Goal: Task Accomplishment & Management: Manage account settings

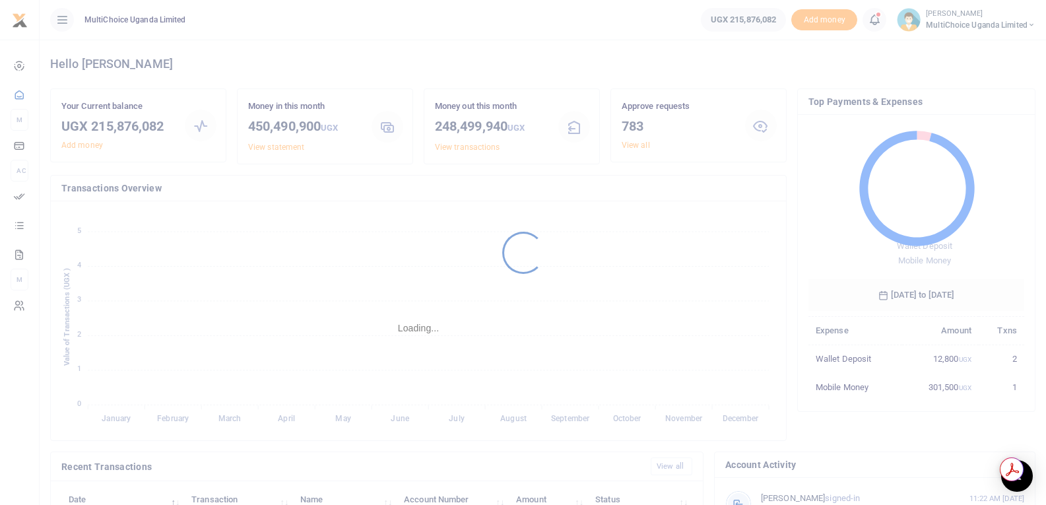
scroll to position [11, 11]
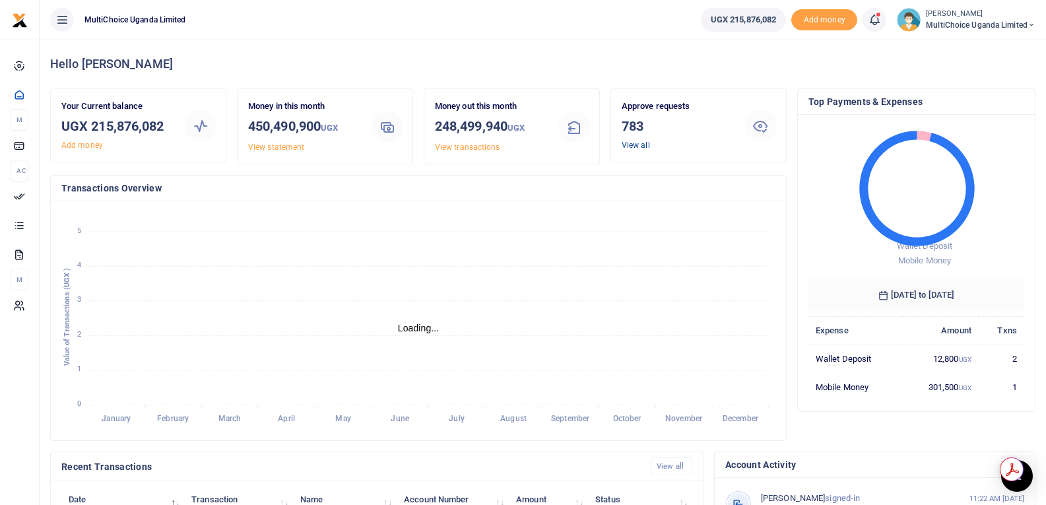
click at [632, 147] on link "View all" at bounding box center [636, 145] width 28 height 9
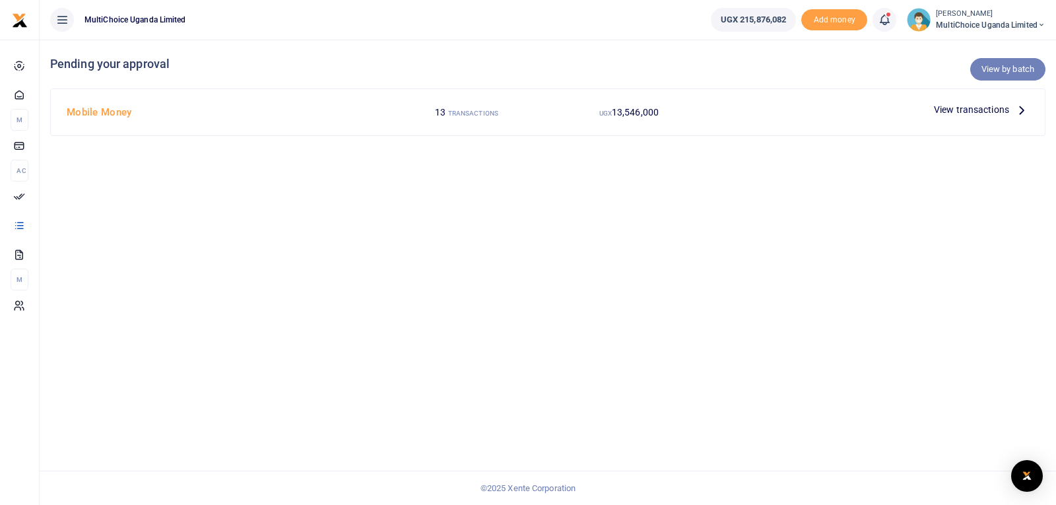
click at [990, 69] on link "View by batch" at bounding box center [1007, 69] width 75 height 22
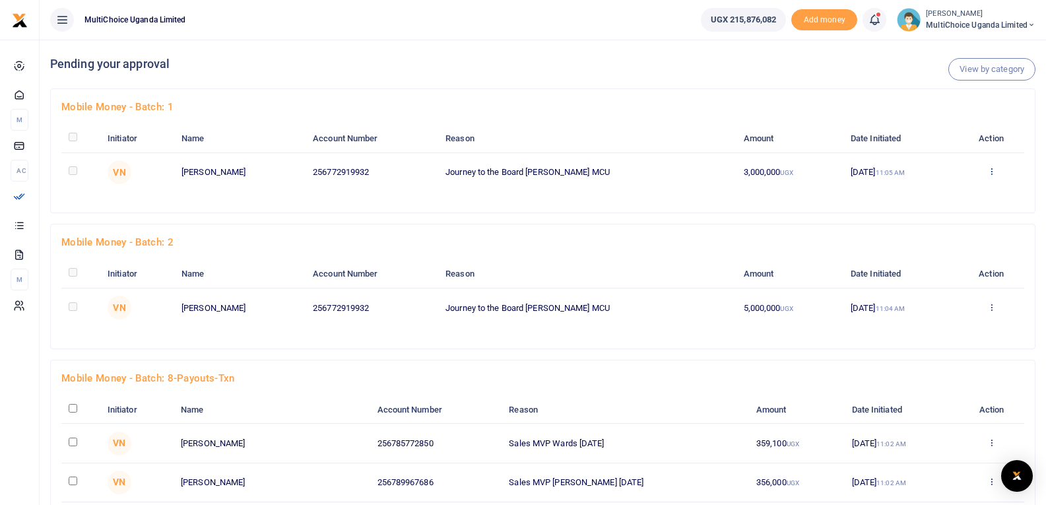
click at [991, 172] on icon at bounding box center [991, 170] width 9 height 9
click at [919, 195] on link "Approve" at bounding box center [942, 193] width 104 height 18
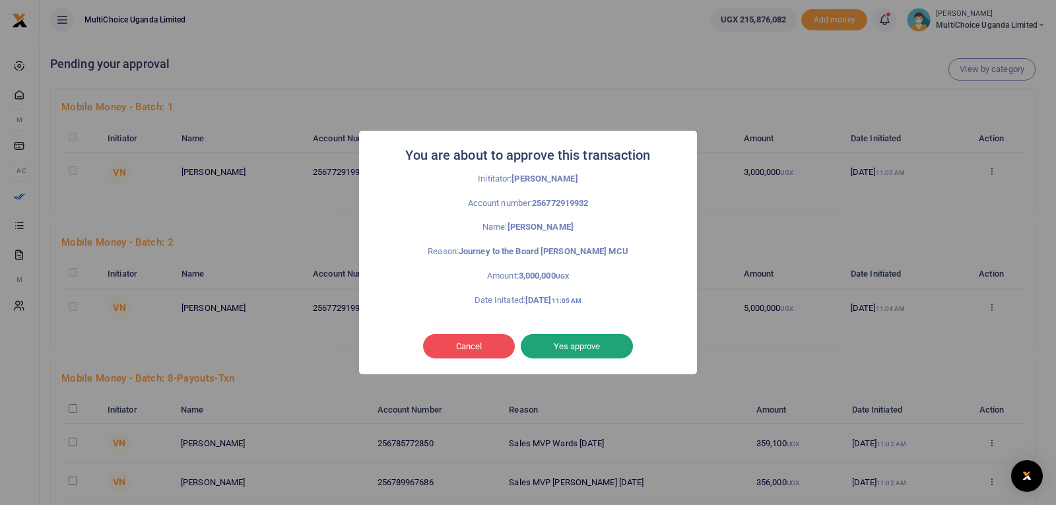
click at [584, 347] on button "Yes approve" at bounding box center [577, 346] width 112 height 25
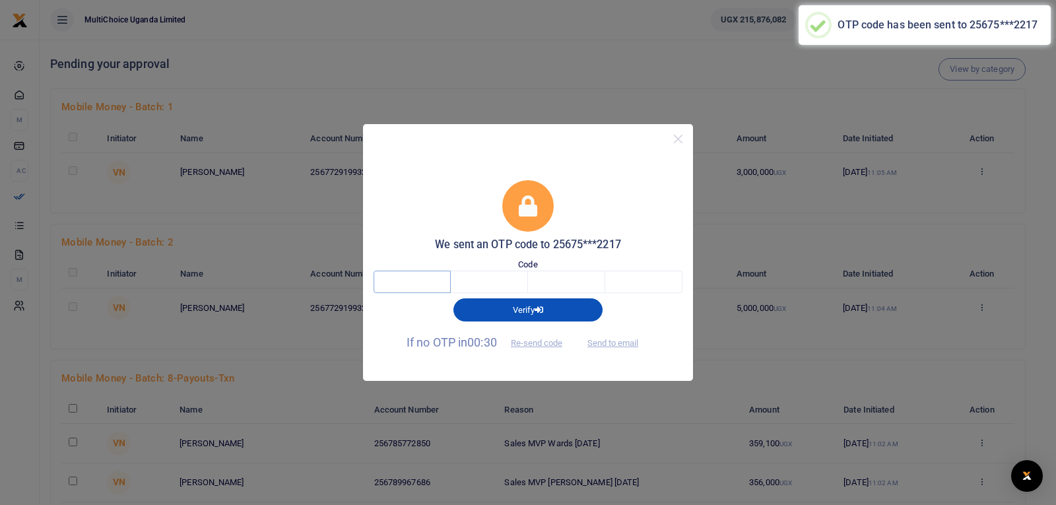
click at [430, 271] on input "text" at bounding box center [412, 282] width 77 height 22
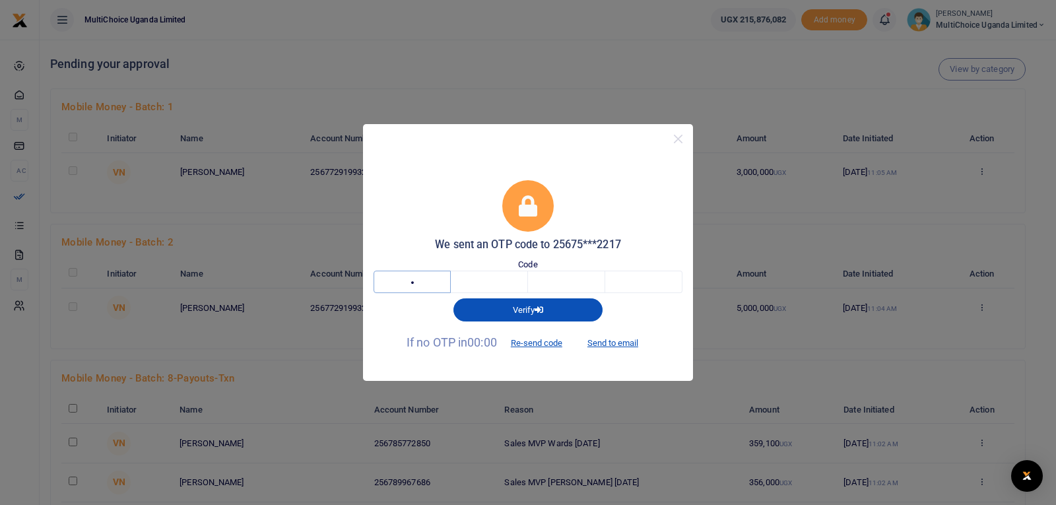
type input "8"
type input "5"
type input "9"
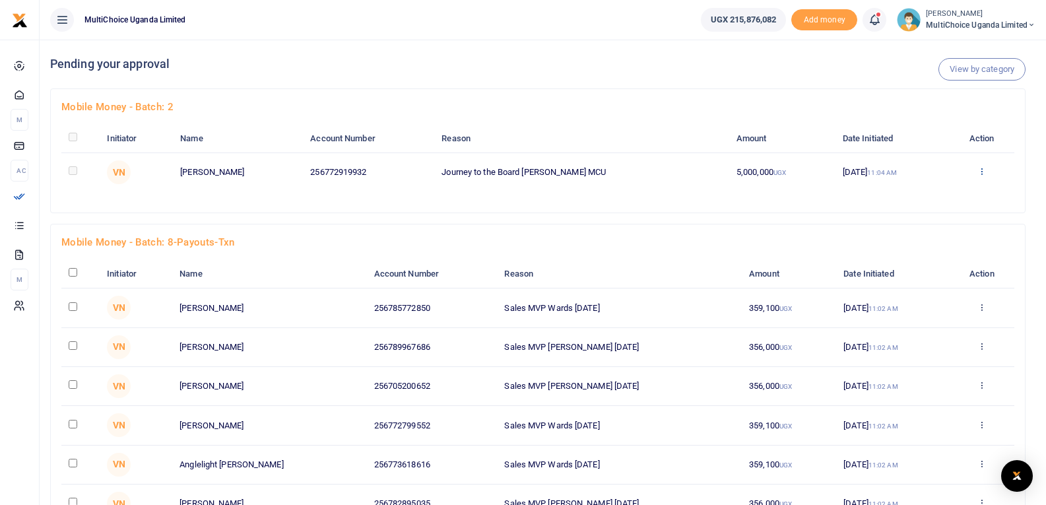
click at [980, 173] on icon at bounding box center [982, 170] width 9 height 9
click at [933, 195] on link "Approve" at bounding box center [932, 193] width 104 height 18
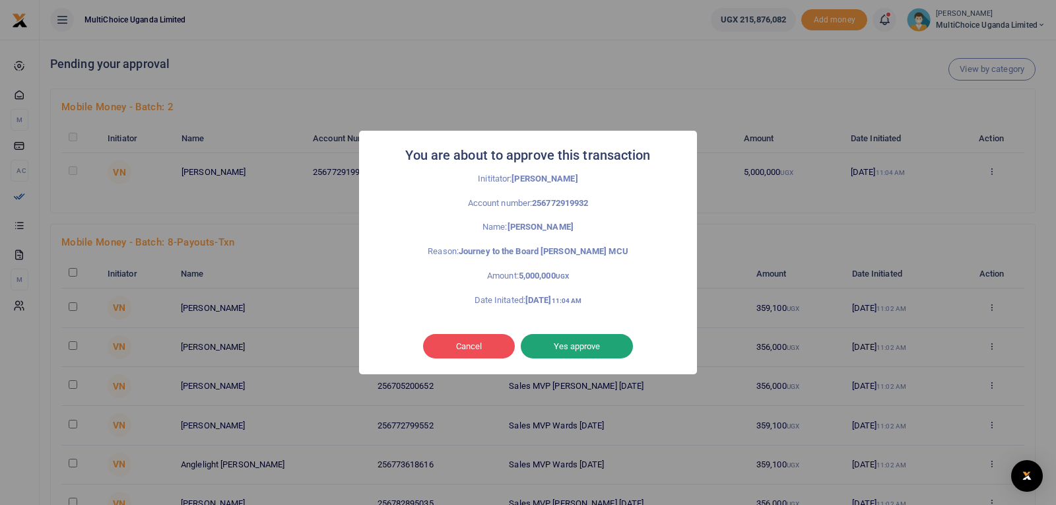
click at [558, 346] on button "Yes approve" at bounding box center [577, 346] width 112 height 25
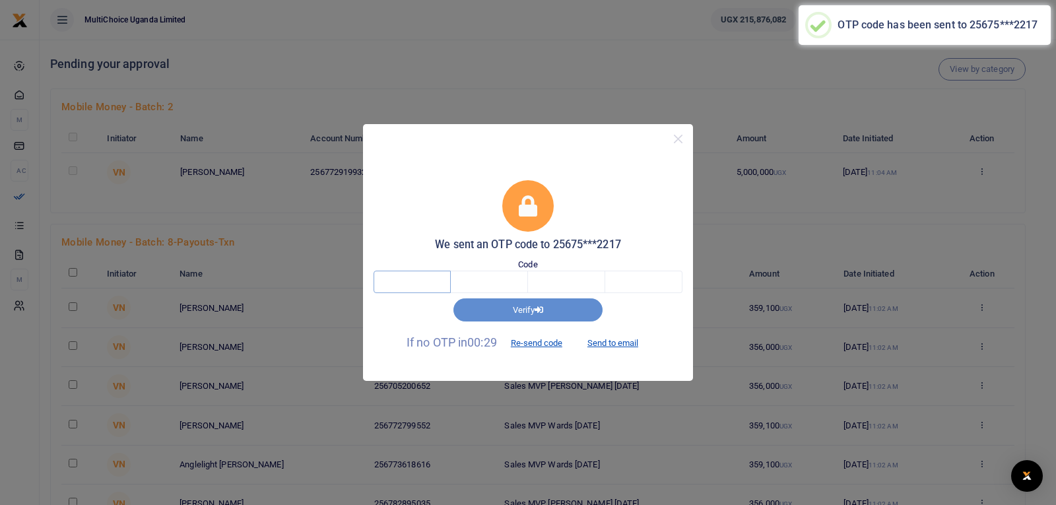
click at [430, 284] on input "text" at bounding box center [412, 282] width 77 height 22
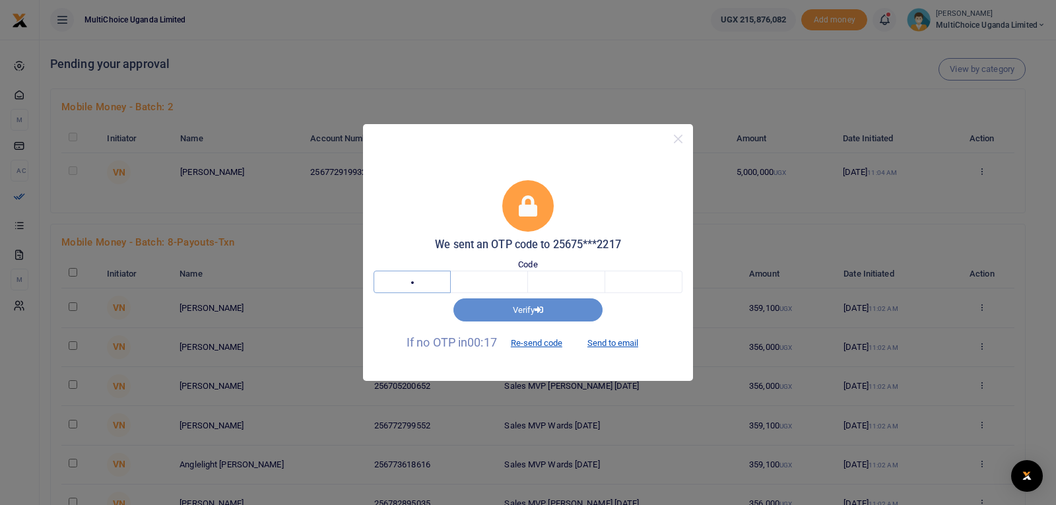
type input "6"
type input "7"
type input "0"
type input "7"
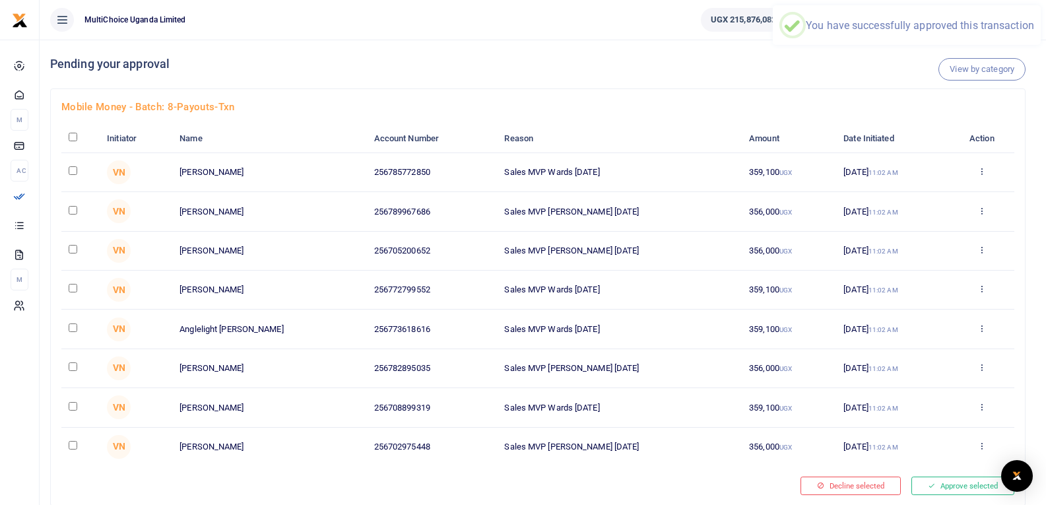
click at [71, 137] on input "checkbox" at bounding box center [73, 137] width 9 height 9
checkbox input "true"
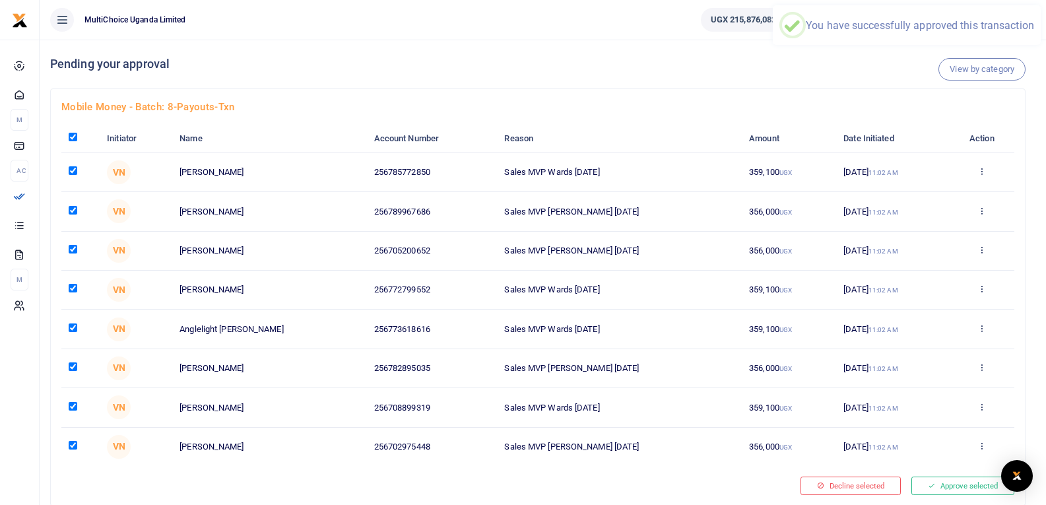
checkbox input "true"
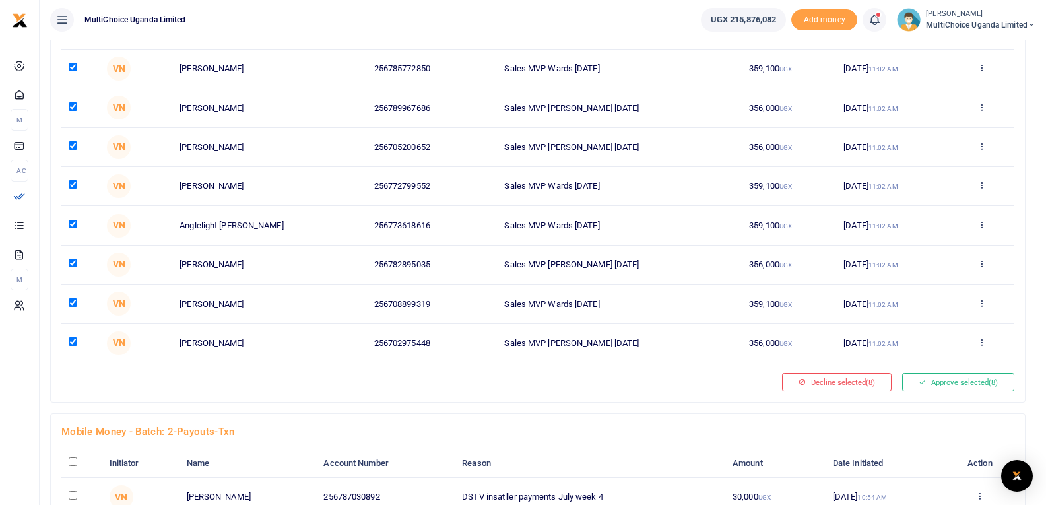
scroll to position [132, 0]
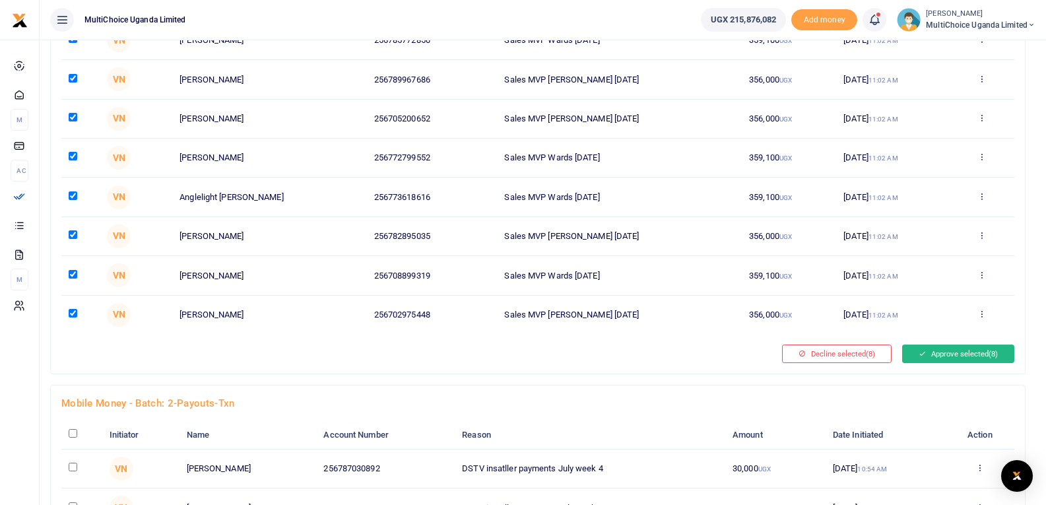
click at [966, 358] on button "Approve selected (8)" at bounding box center [958, 354] width 112 height 18
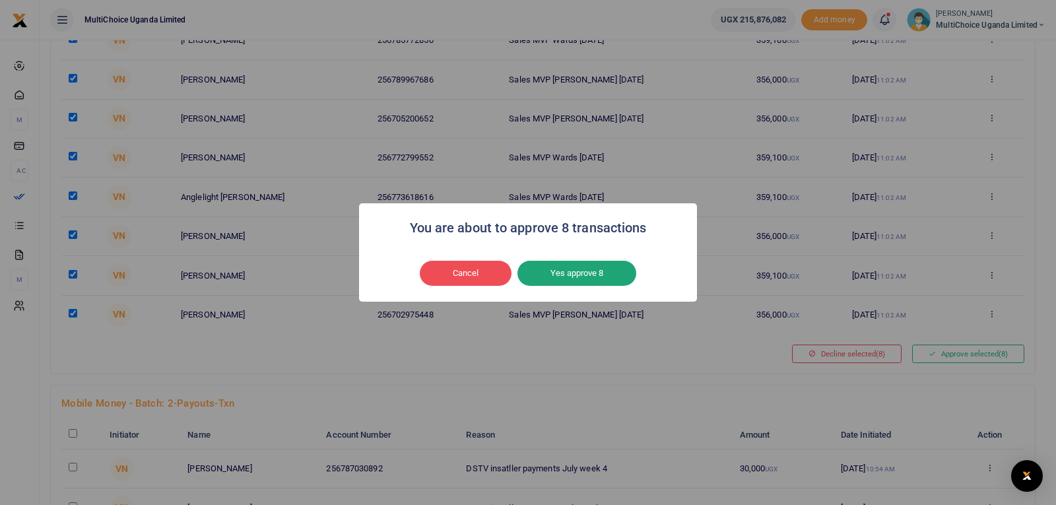
click at [594, 277] on button "Yes approve 8" at bounding box center [576, 273] width 119 height 25
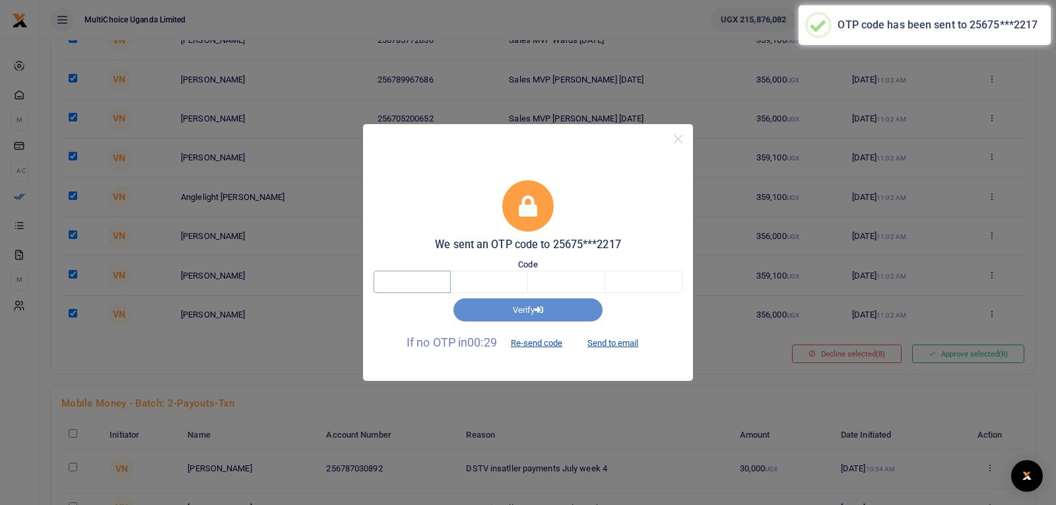
click at [430, 283] on input "text" at bounding box center [412, 282] width 77 height 22
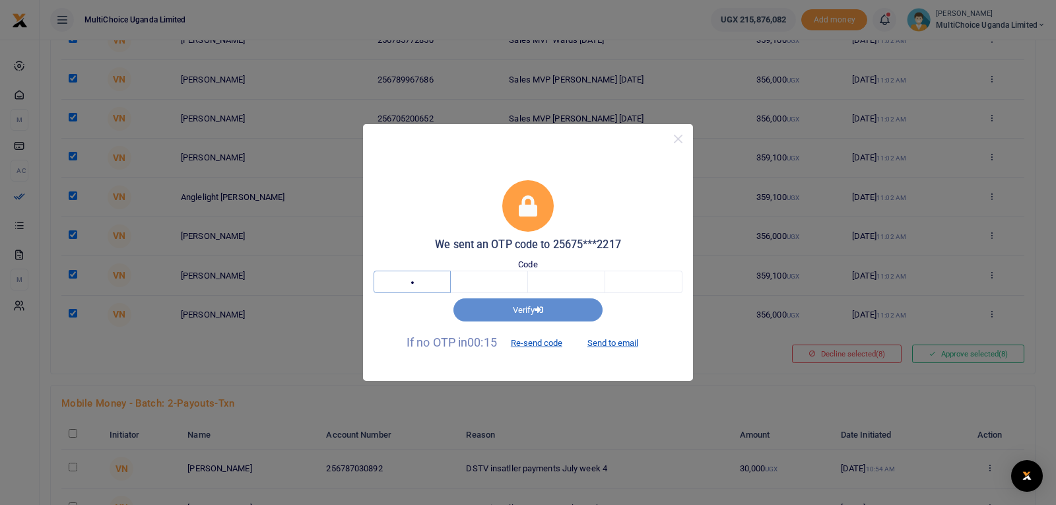
type input "1"
type input "6"
type input "7"
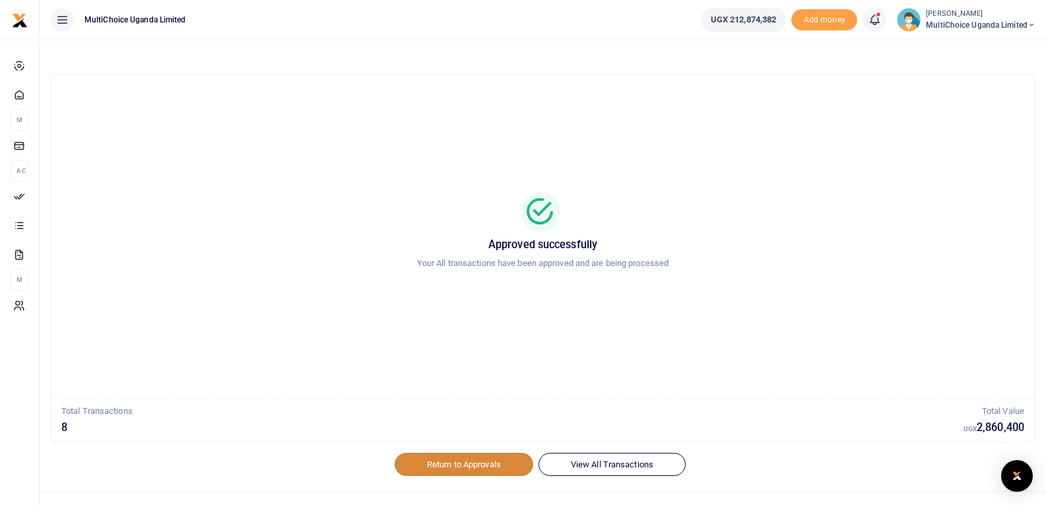
click at [426, 467] on link "Return to Approvals" at bounding box center [464, 464] width 139 height 22
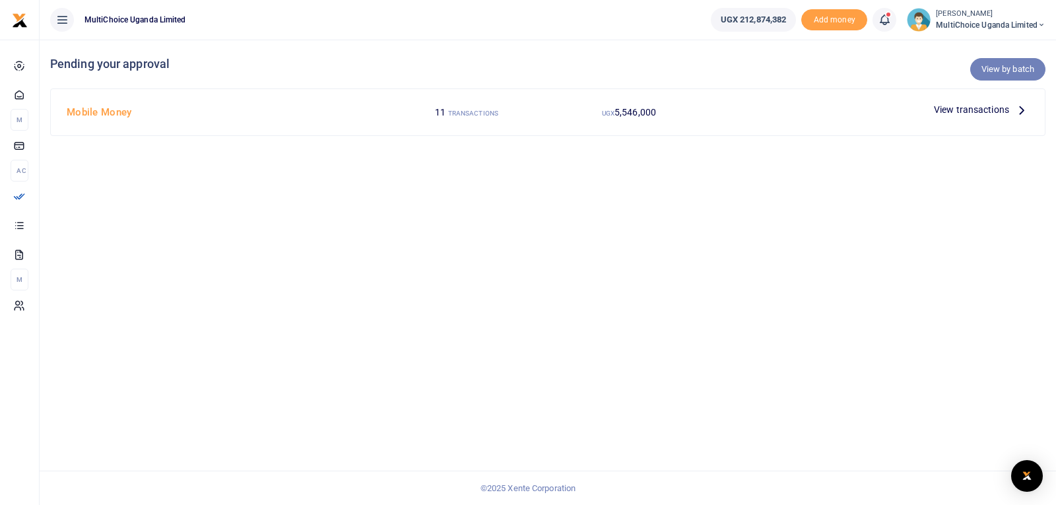
click at [1003, 69] on link "View by batch" at bounding box center [1007, 69] width 75 height 22
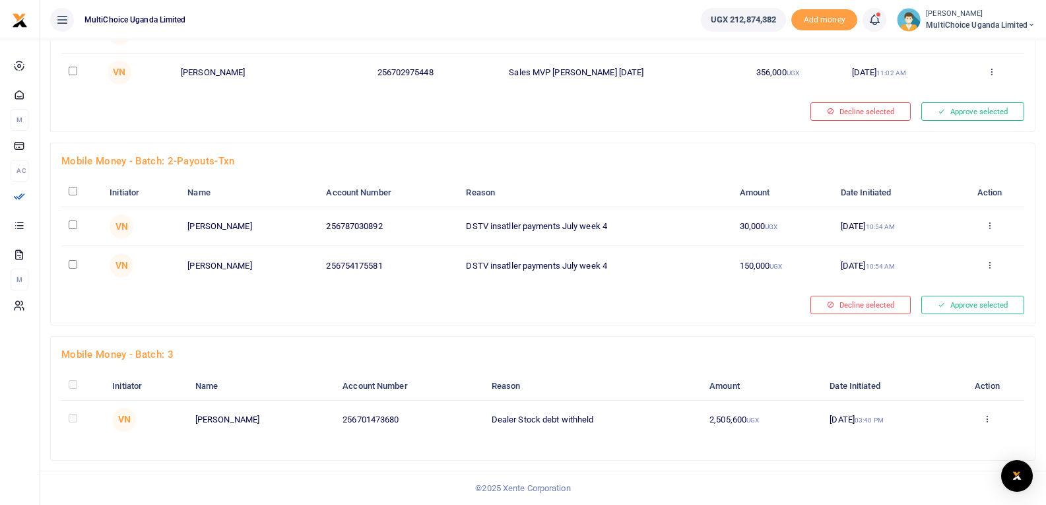
scroll to position [375, 0]
click at [69, 189] on input "checkbox" at bounding box center [73, 190] width 9 height 9
checkbox input "true"
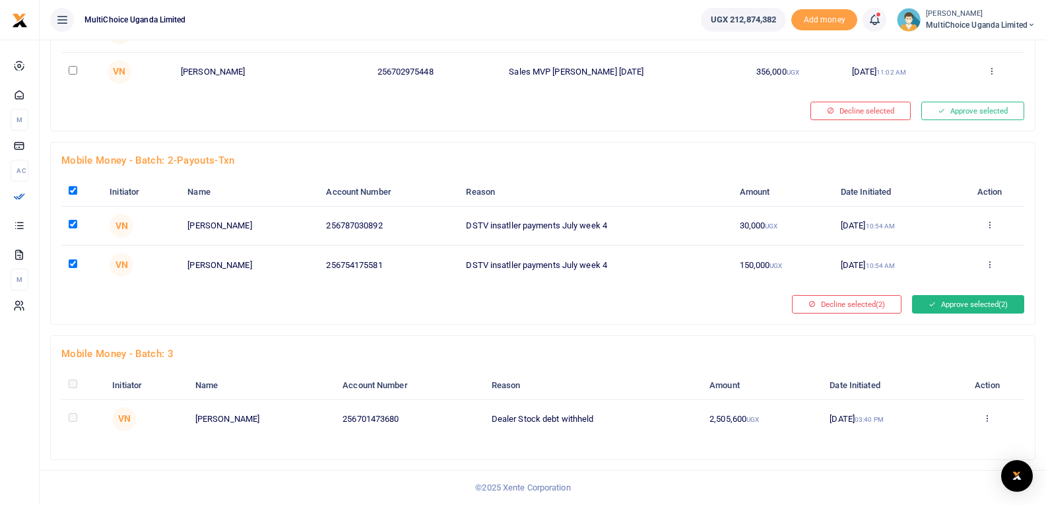
click at [968, 303] on button "Approve selected (2)" at bounding box center [968, 304] width 112 height 18
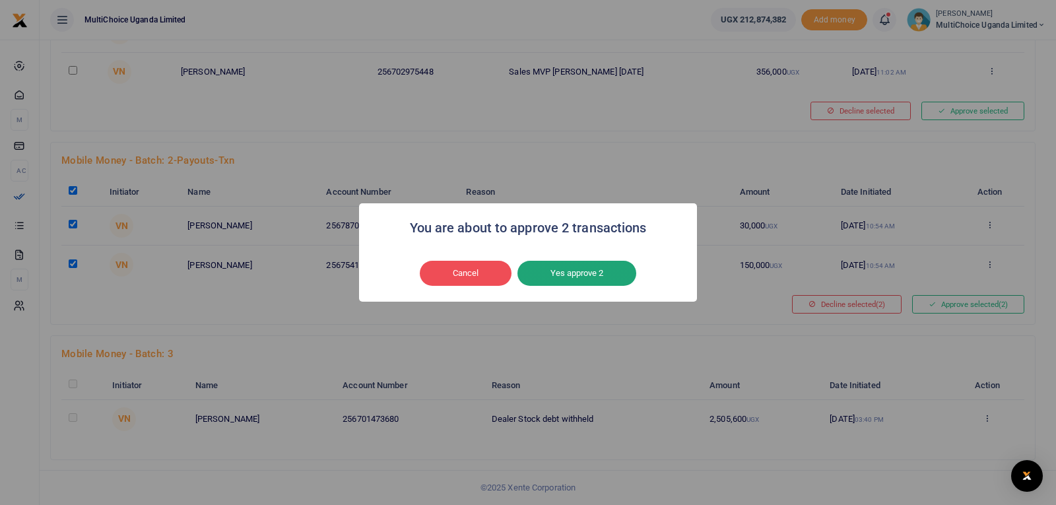
click at [556, 277] on button "Yes approve 2" at bounding box center [576, 273] width 119 height 25
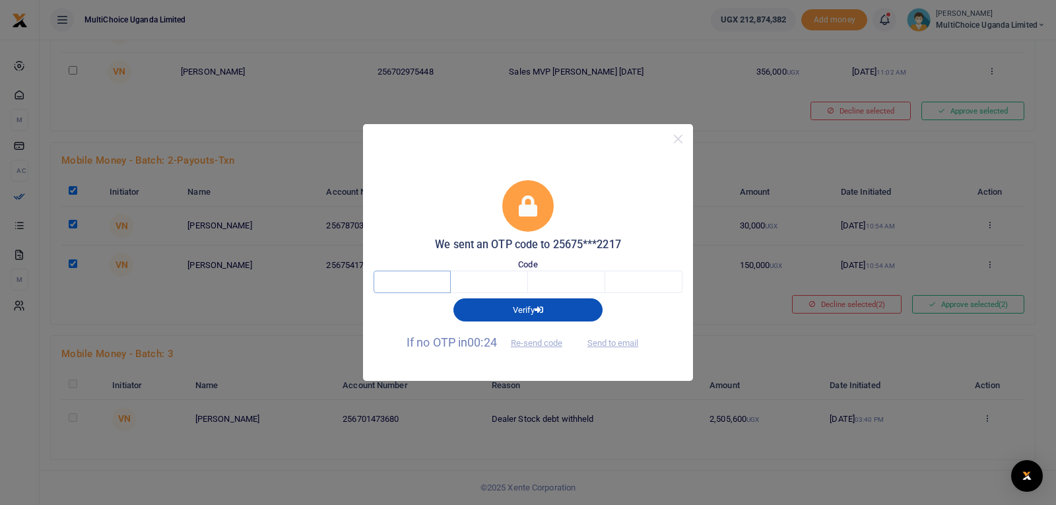
click at [438, 275] on input "text" at bounding box center [412, 282] width 77 height 22
type input "5"
type input "0"
type input "3"
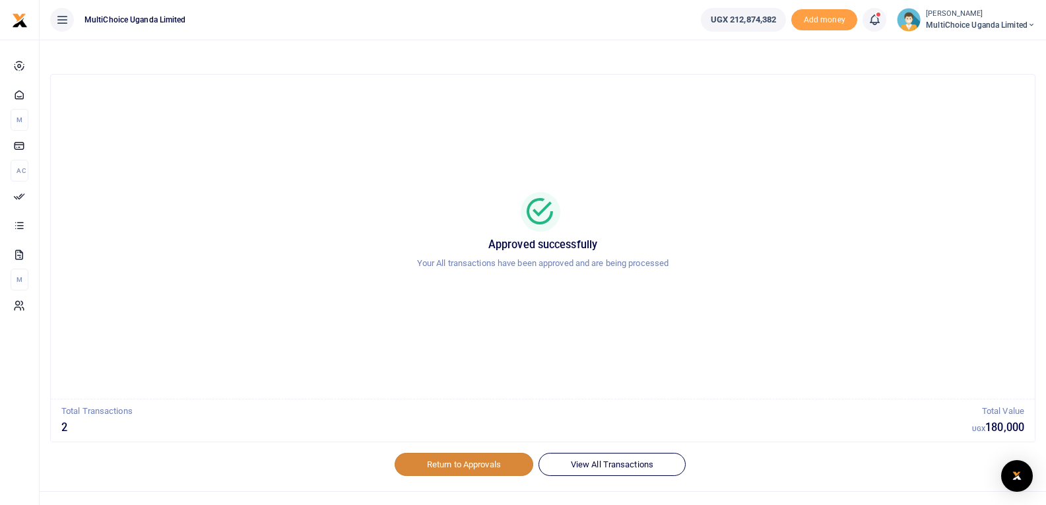
click at [477, 467] on link "Return to Approvals" at bounding box center [464, 464] width 139 height 22
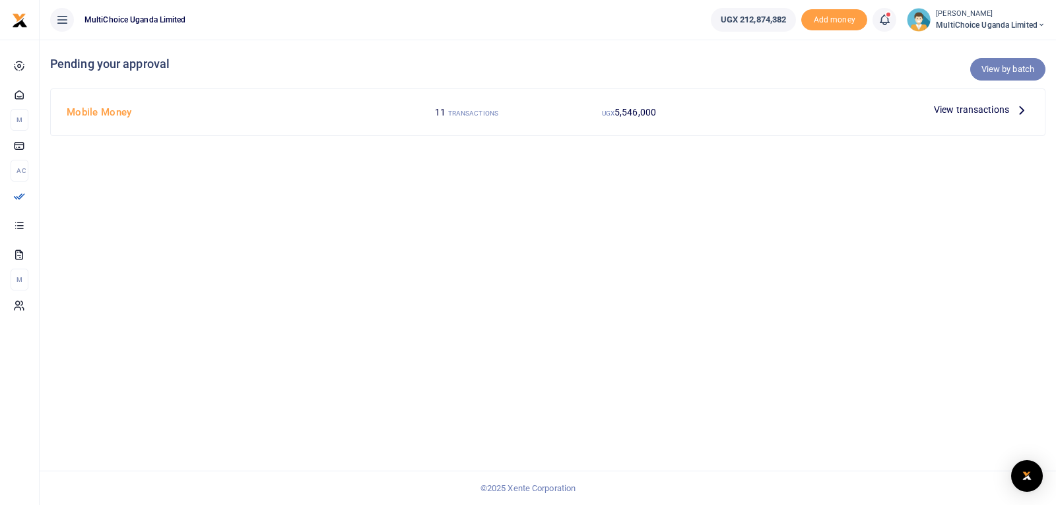
click at [995, 73] on link "View by batch" at bounding box center [1007, 69] width 75 height 22
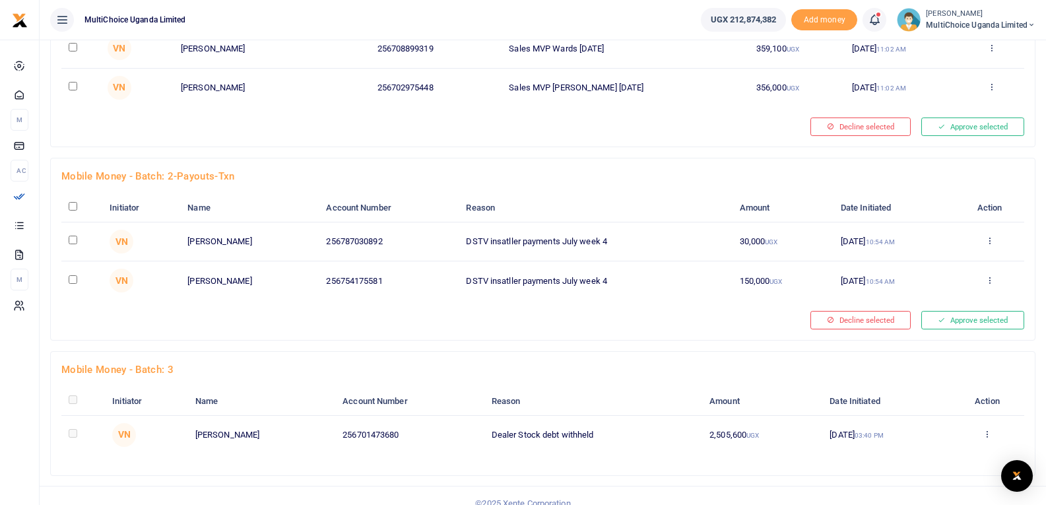
scroll to position [375, 0]
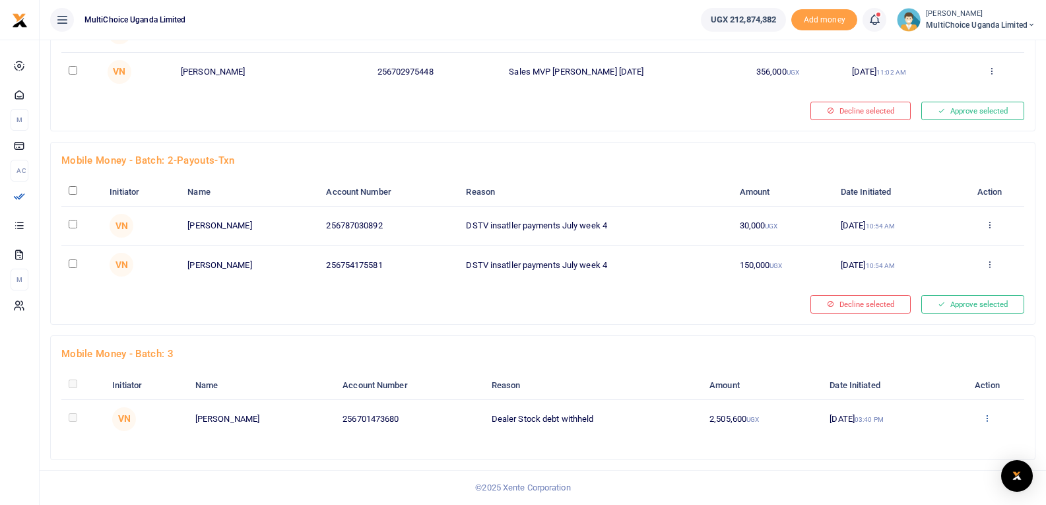
click at [944, 337] on link "Approve" at bounding box center [940, 339] width 104 height 18
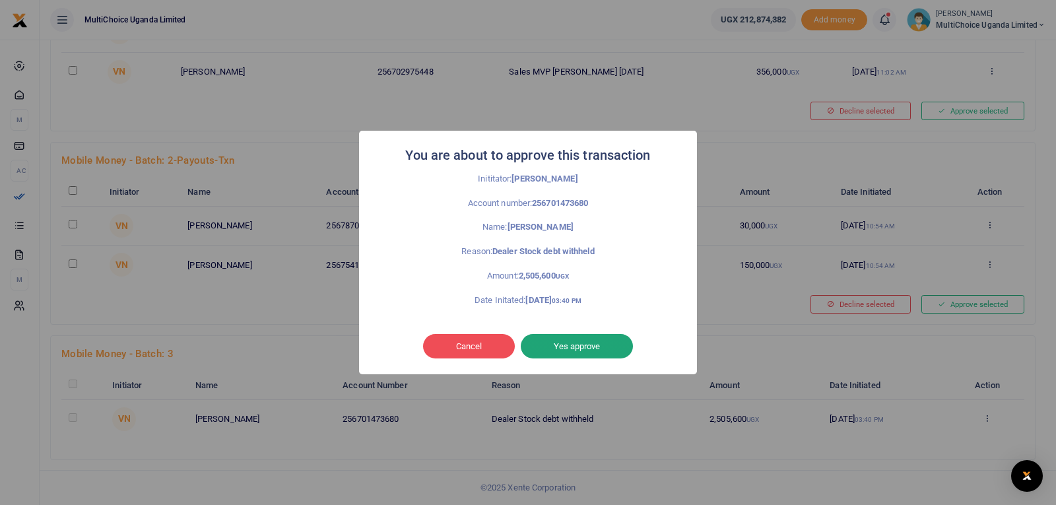
click at [562, 346] on button "Yes approve" at bounding box center [577, 346] width 112 height 25
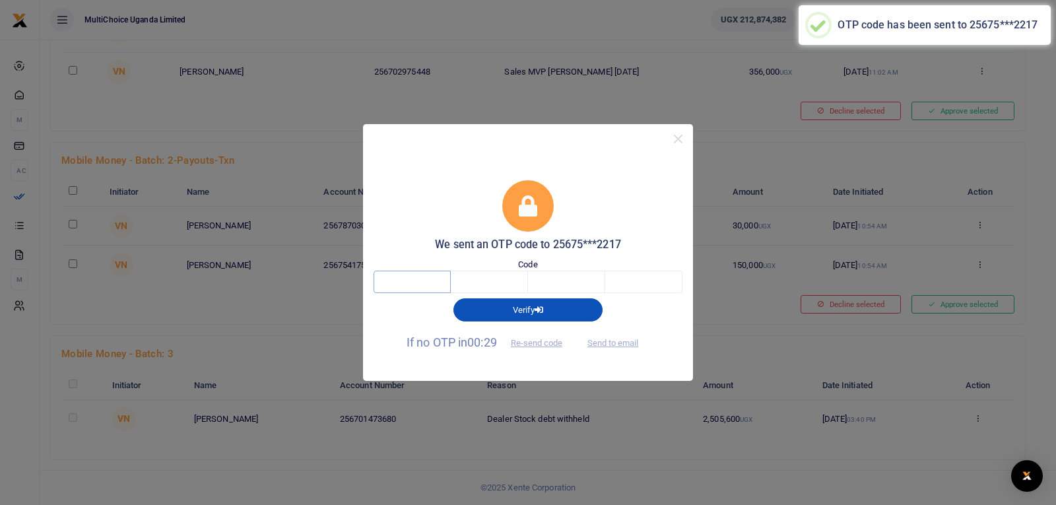
click at [414, 283] on input "text" at bounding box center [412, 282] width 77 height 22
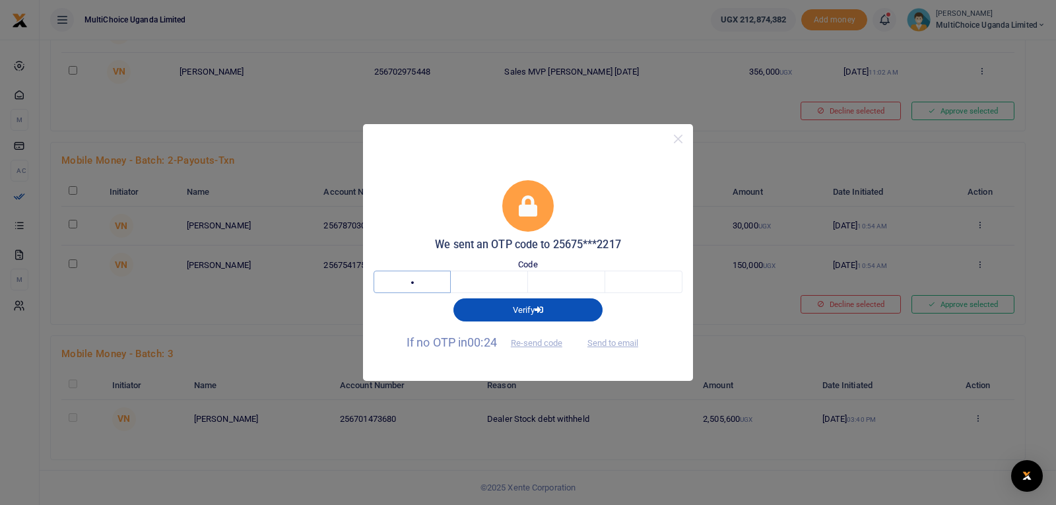
type input "7"
type input "8"
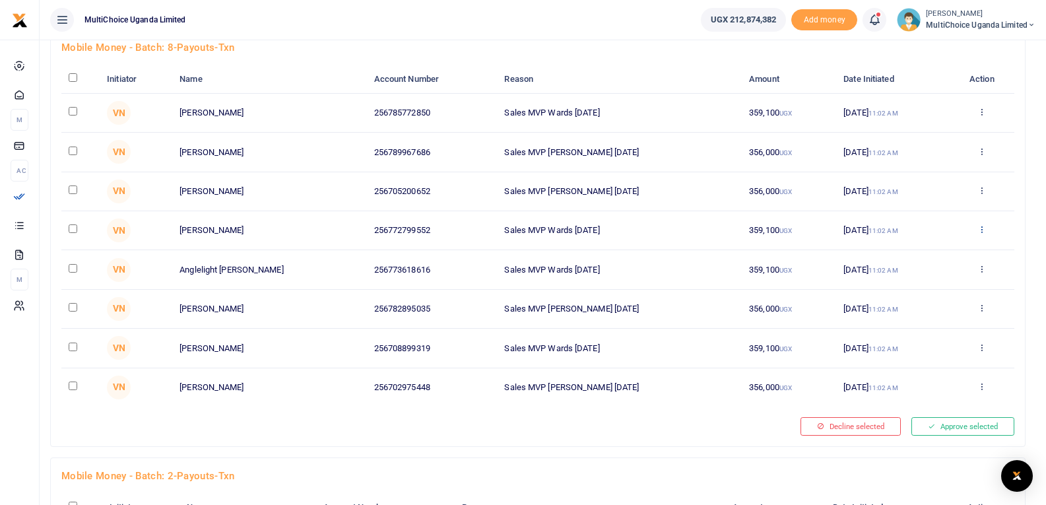
scroll to position [0, 0]
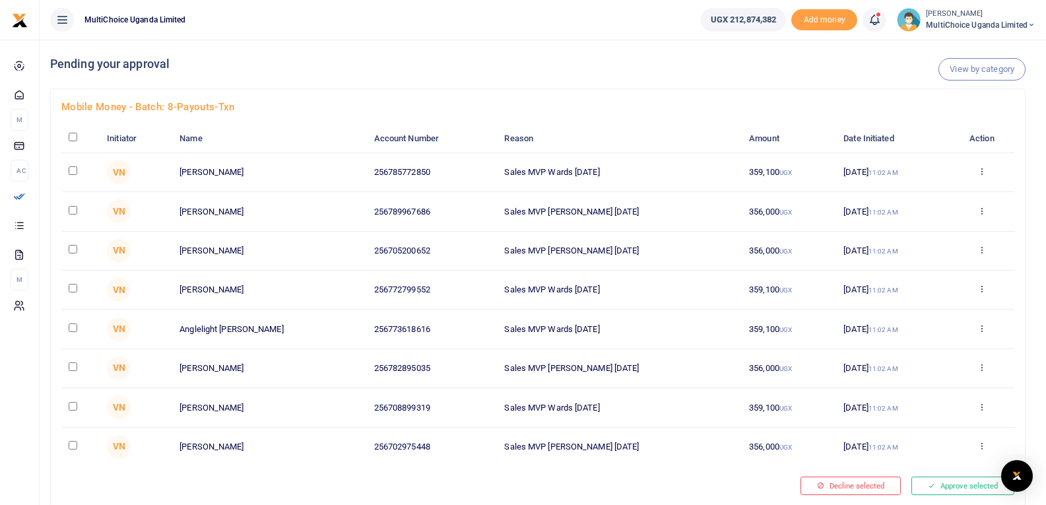
click at [71, 135] on input "checkbox" at bounding box center [73, 137] width 9 height 9
checkbox input "true"
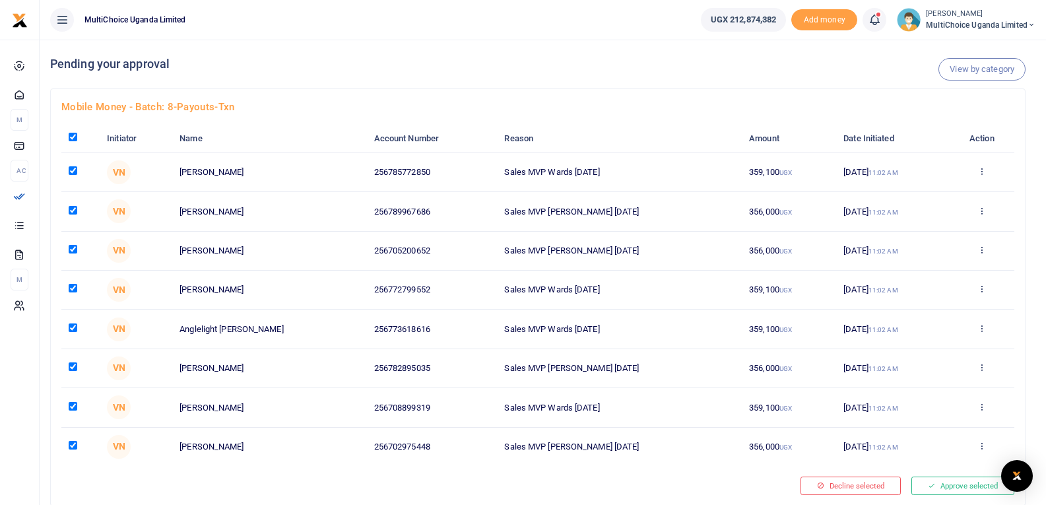
checkbox input "true"
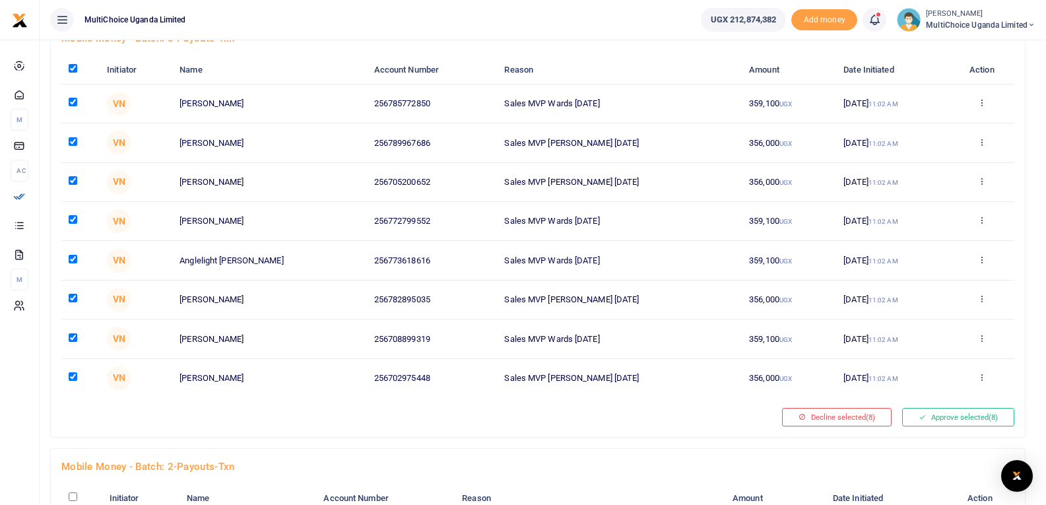
scroll to position [132, 0]
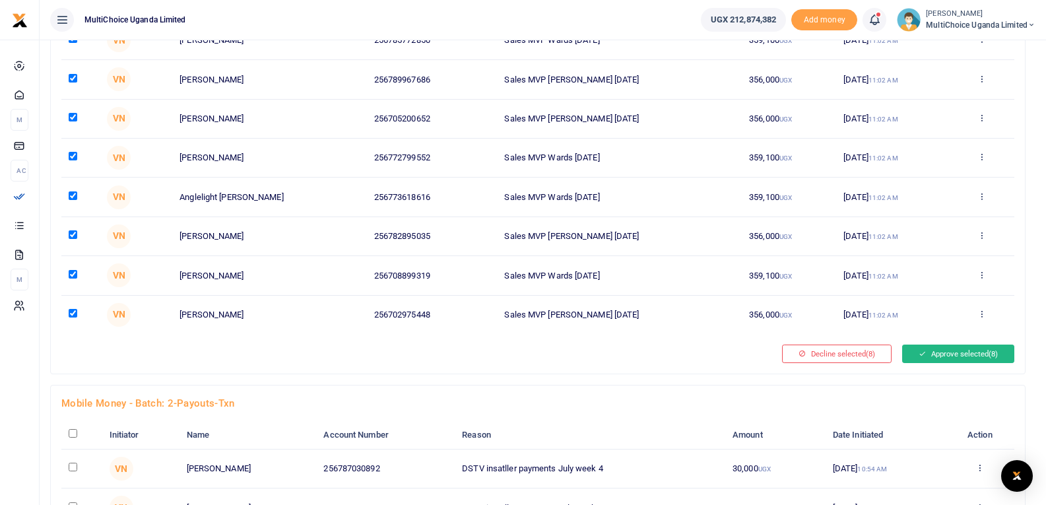
click at [943, 354] on button "Approve selected (8)" at bounding box center [958, 354] width 112 height 18
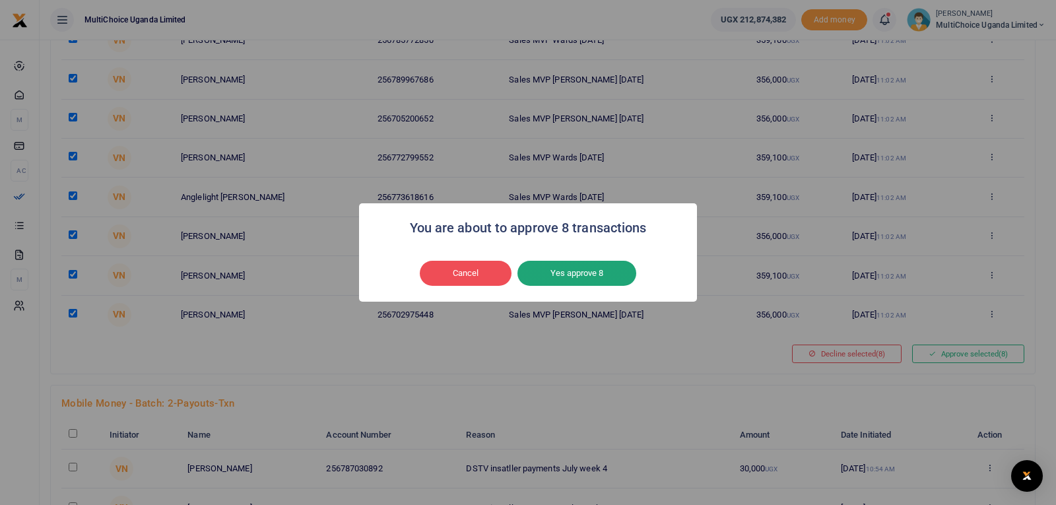
click at [563, 276] on button "Yes approve 8" at bounding box center [576, 273] width 119 height 25
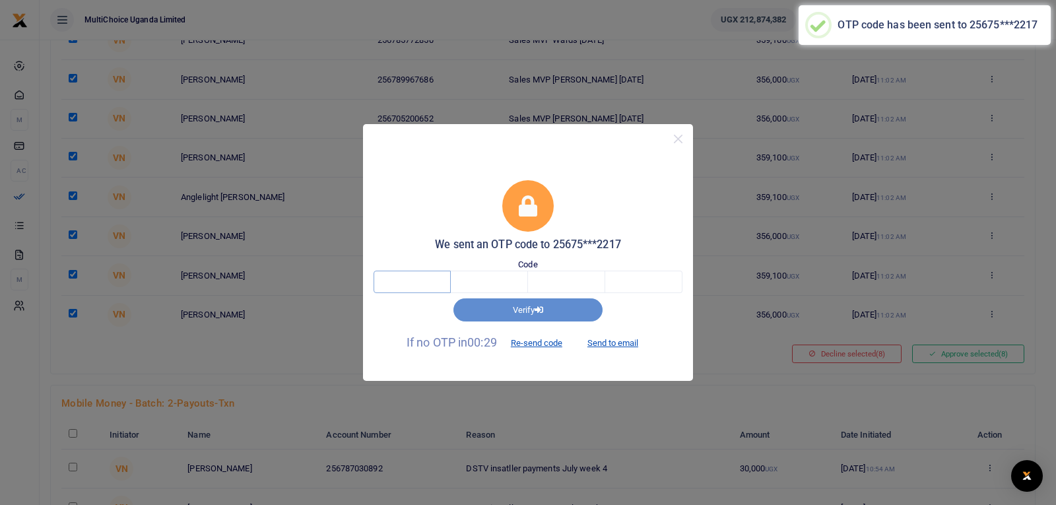
click at [442, 280] on input "text" at bounding box center [412, 282] width 77 height 22
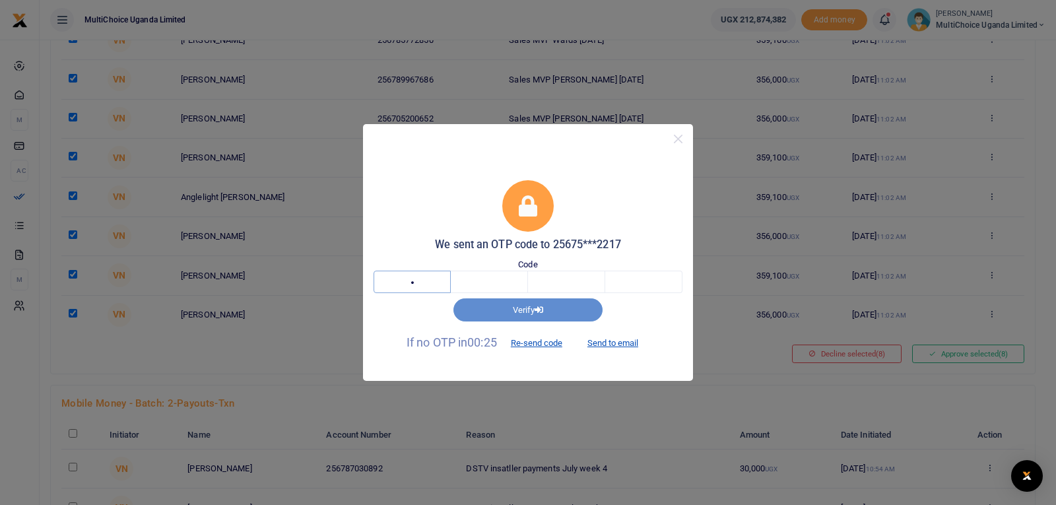
type input "4"
type input "0"
type input "5"
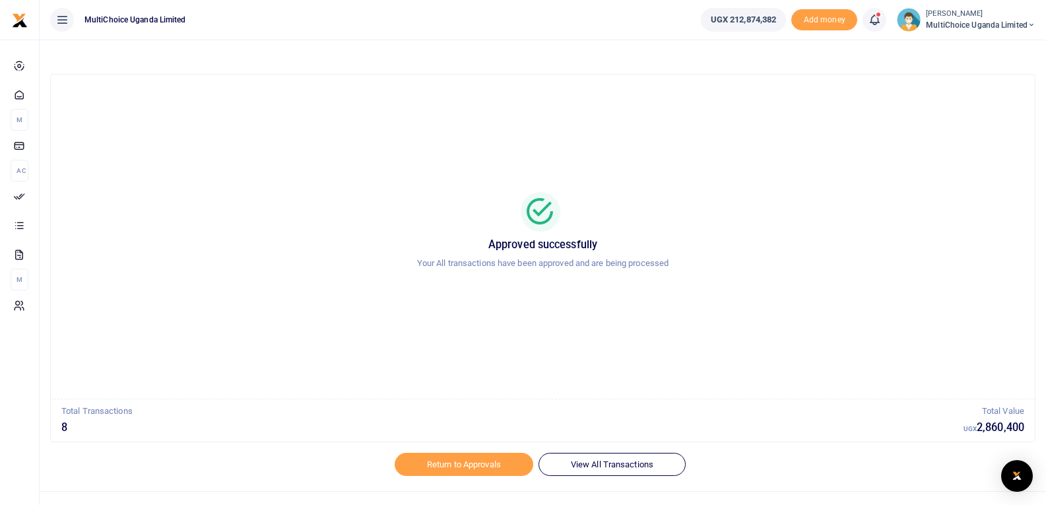
click at [873, 24] on icon at bounding box center [874, 20] width 13 height 15
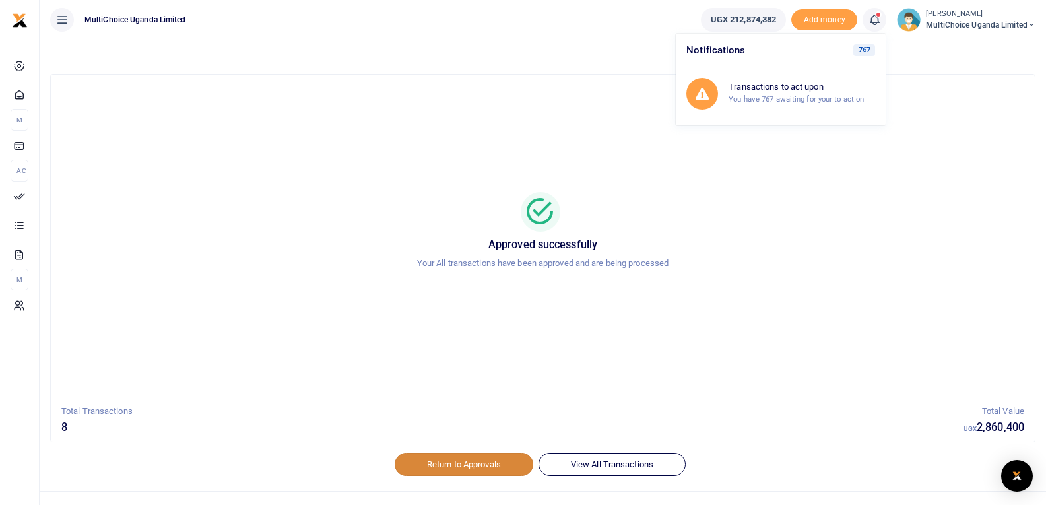
click at [486, 469] on link "Return to Approvals" at bounding box center [464, 464] width 139 height 22
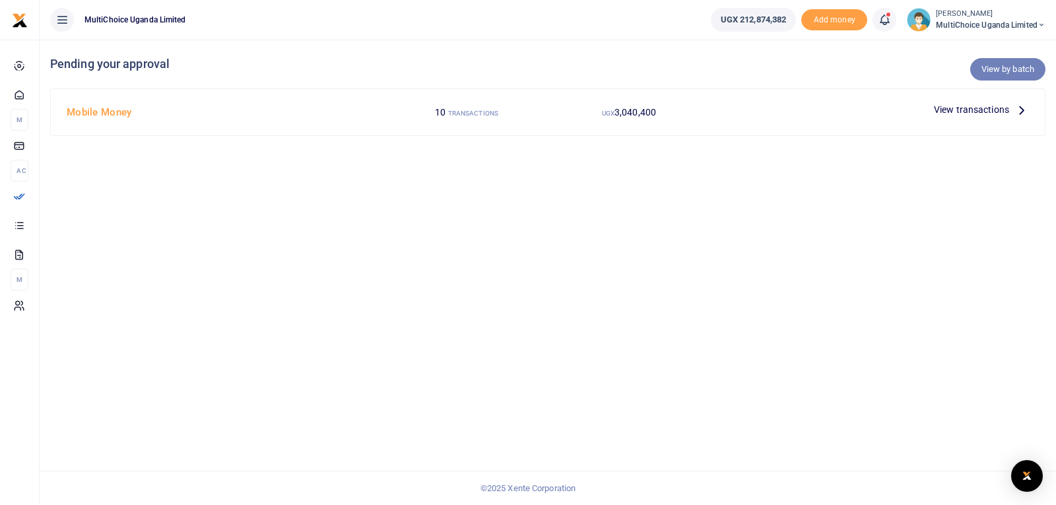
click at [1021, 72] on link "View by batch" at bounding box center [1007, 69] width 75 height 22
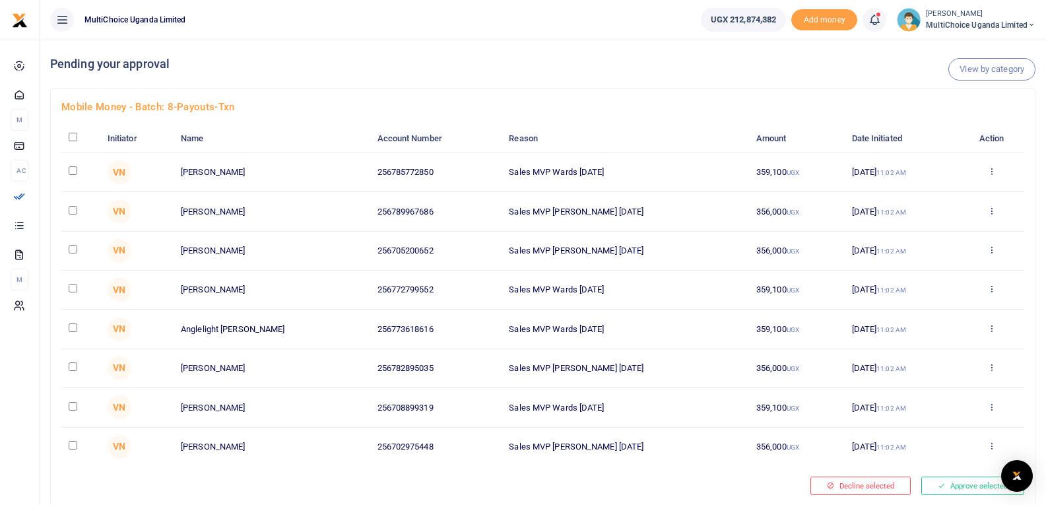
click at [875, 20] on icon at bounding box center [874, 20] width 13 height 15
click at [944, 19] on span "MultiChoice Uganda Limited" at bounding box center [981, 25] width 110 height 12
click at [966, 121] on link "Logout" at bounding box center [985, 121] width 104 height 18
